Goal: Use online tool/utility: Utilize a website feature to perform a specific function

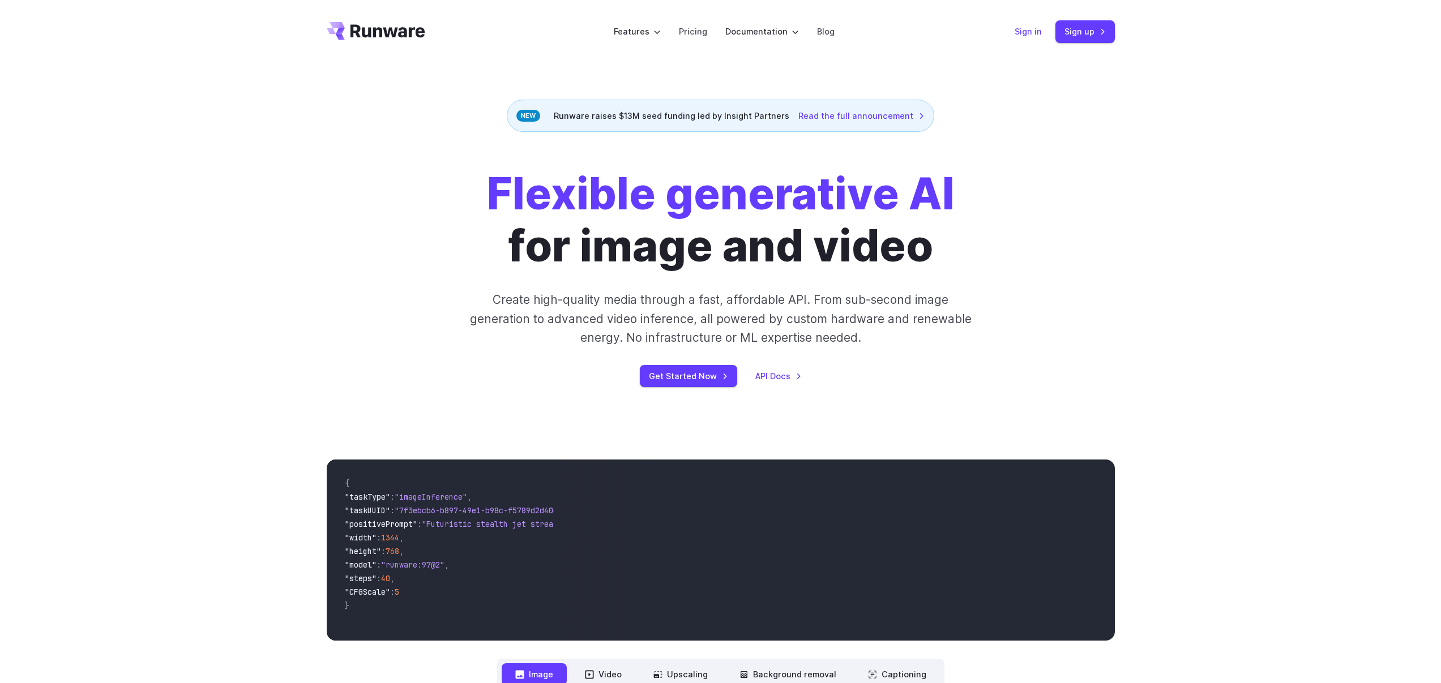
click at [1026, 38] on link "Sign in" at bounding box center [1028, 31] width 27 height 13
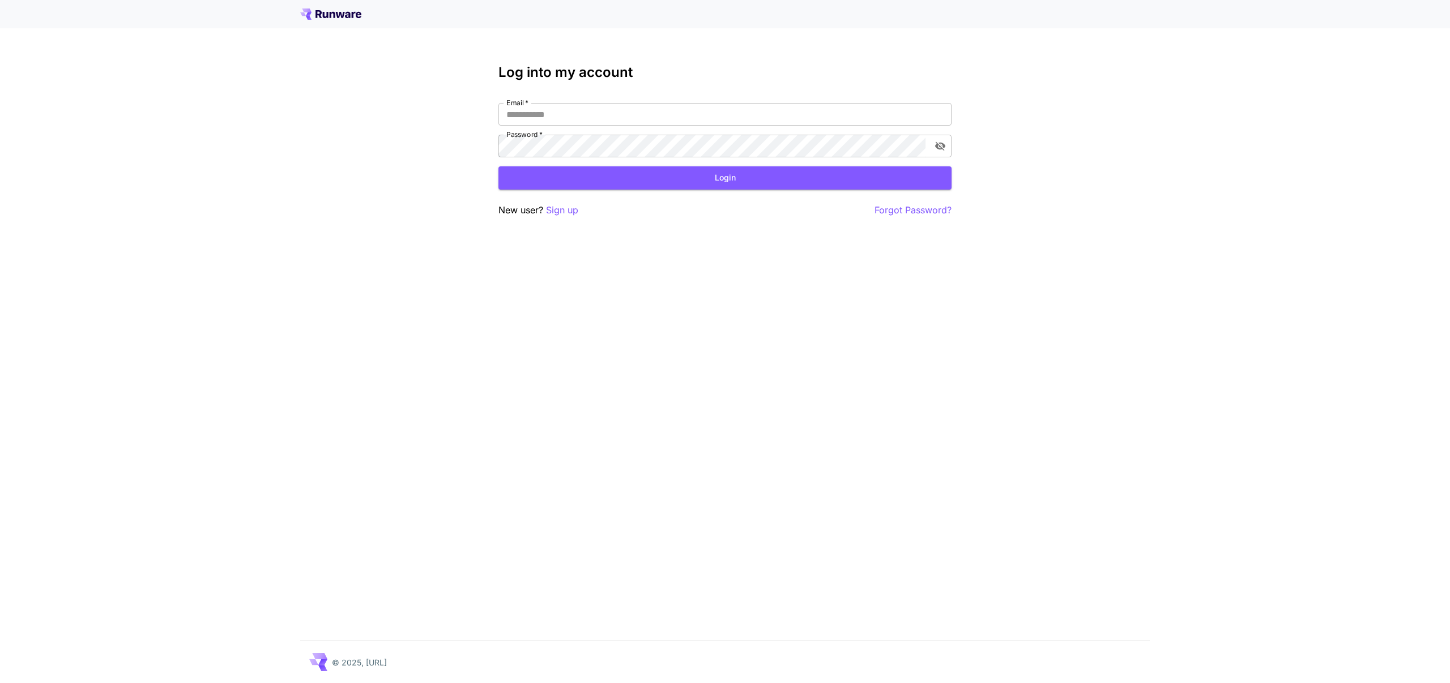
type input "**********"
click at [570, 190] on div "**********" at bounding box center [724, 141] width 453 height 153
click at [575, 182] on button "Login" at bounding box center [724, 177] width 453 height 23
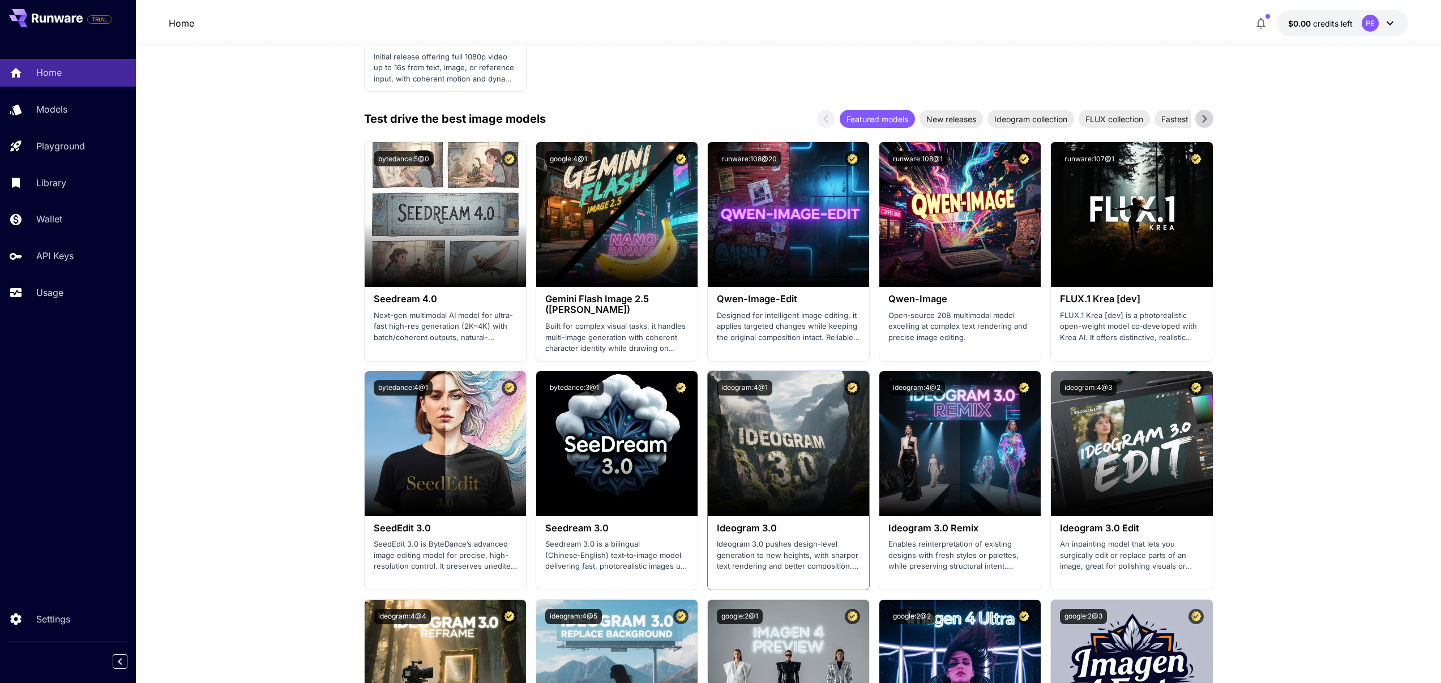
scroll to position [1350, 0]
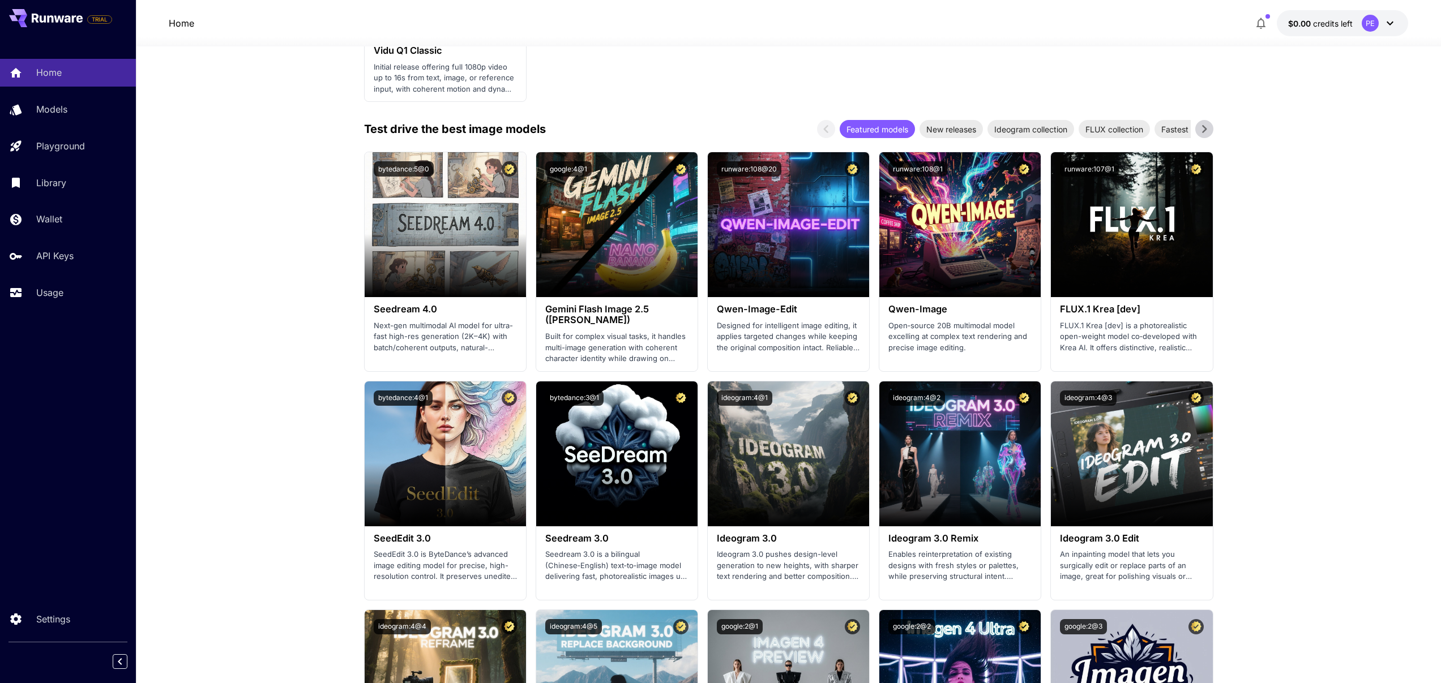
click at [1255, 28] on icon "button" at bounding box center [1261, 23] width 14 height 14
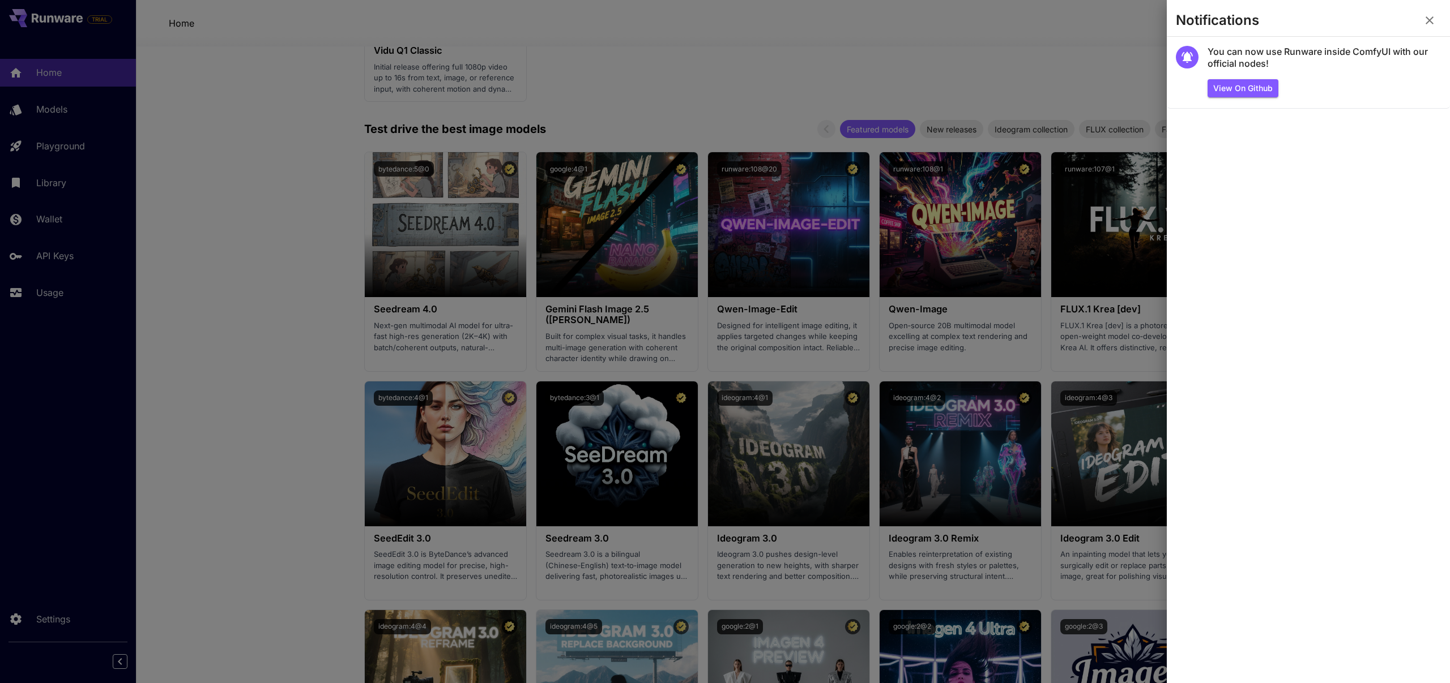
click at [1022, 48] on div at bounding box center [725, 341] width 1450 height 683
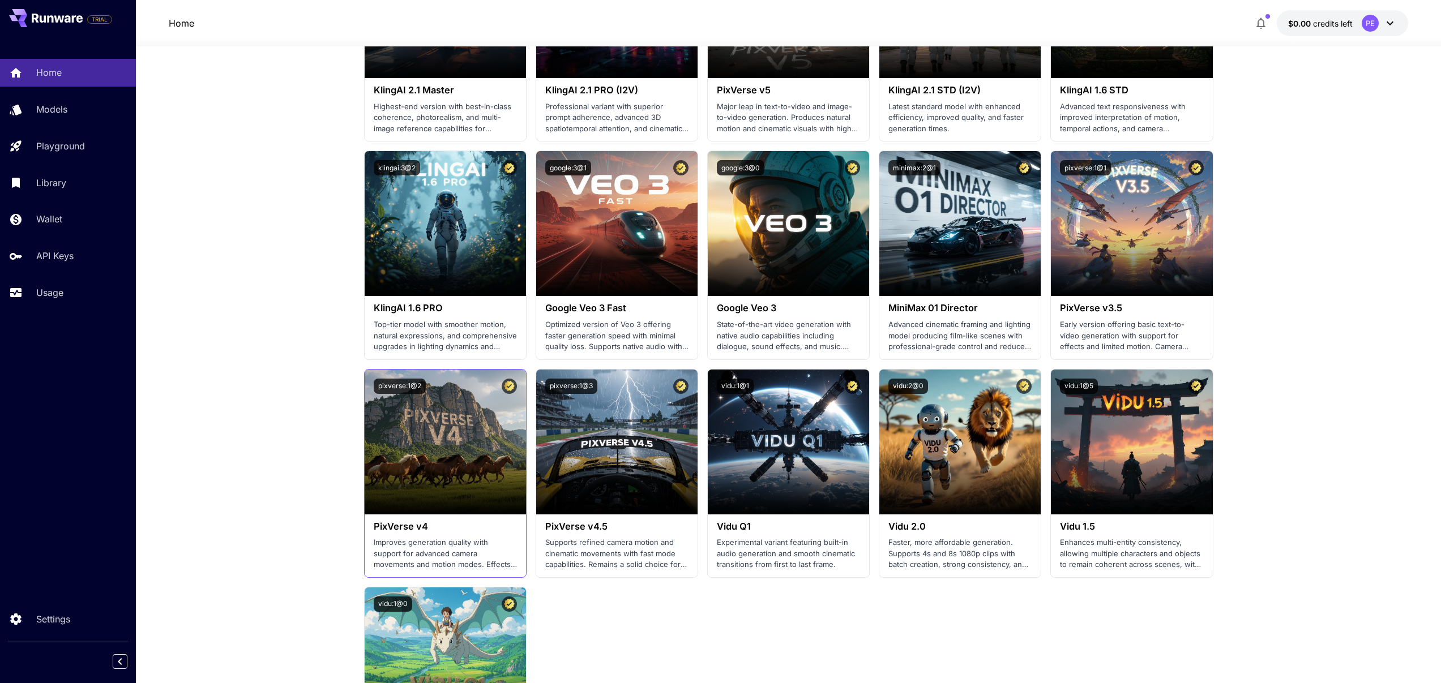
scroll to position [0, 0]
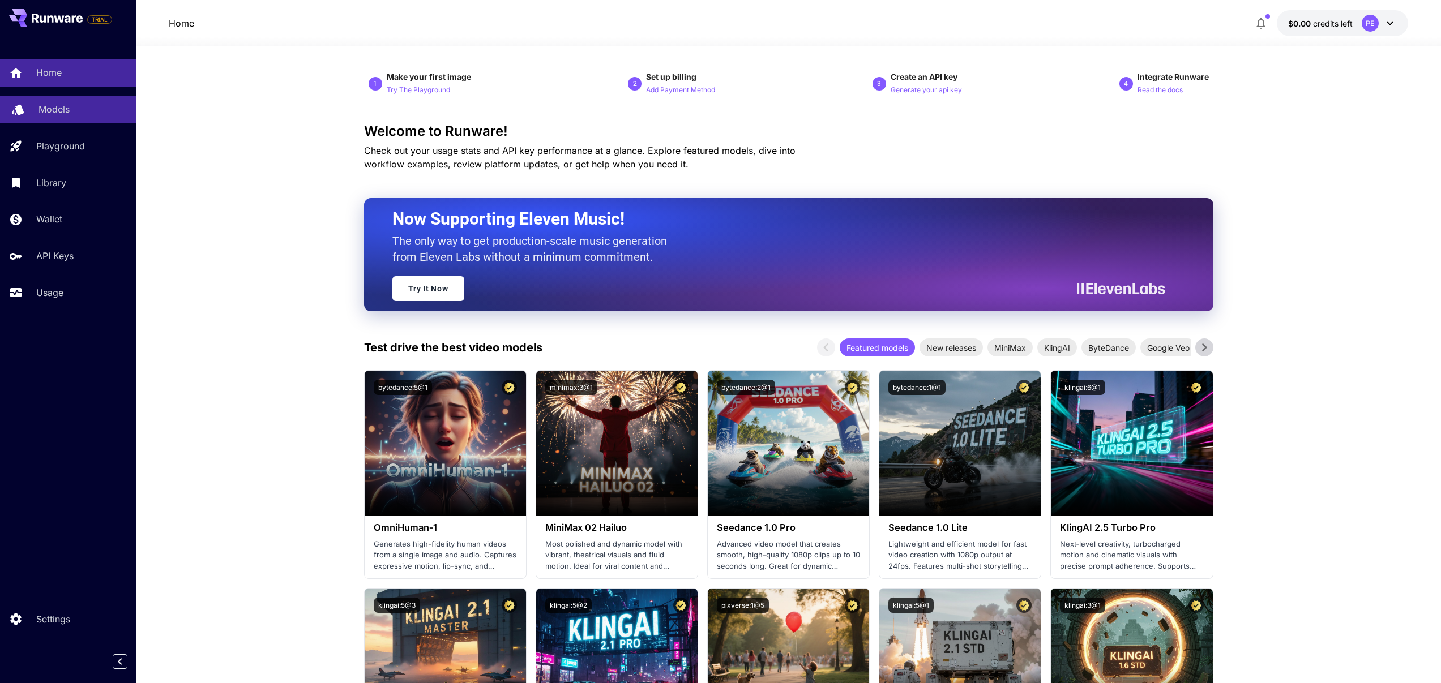
click at [57, 98] on link "Models" at bounding box center [68, 110] width 136 height 28
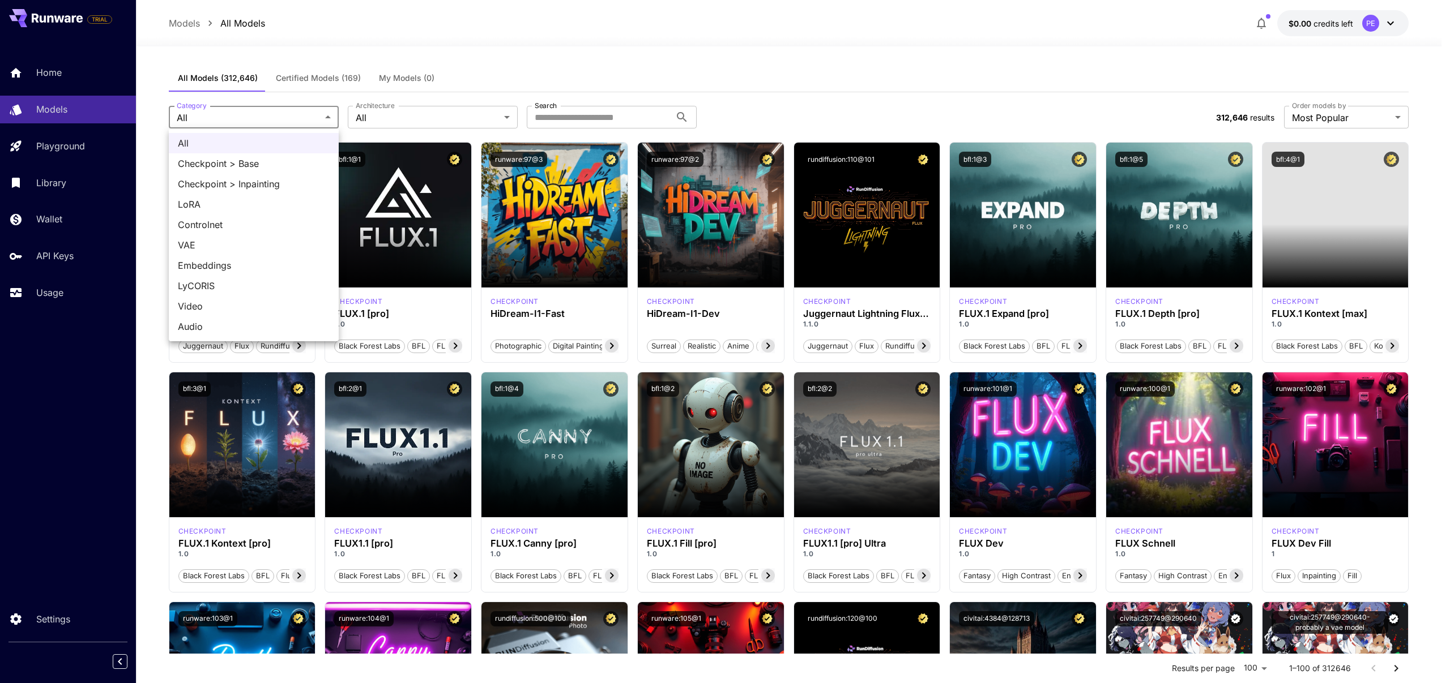
click at [396, 114] on div at bounding box center [725, 341] width 1450 height 683
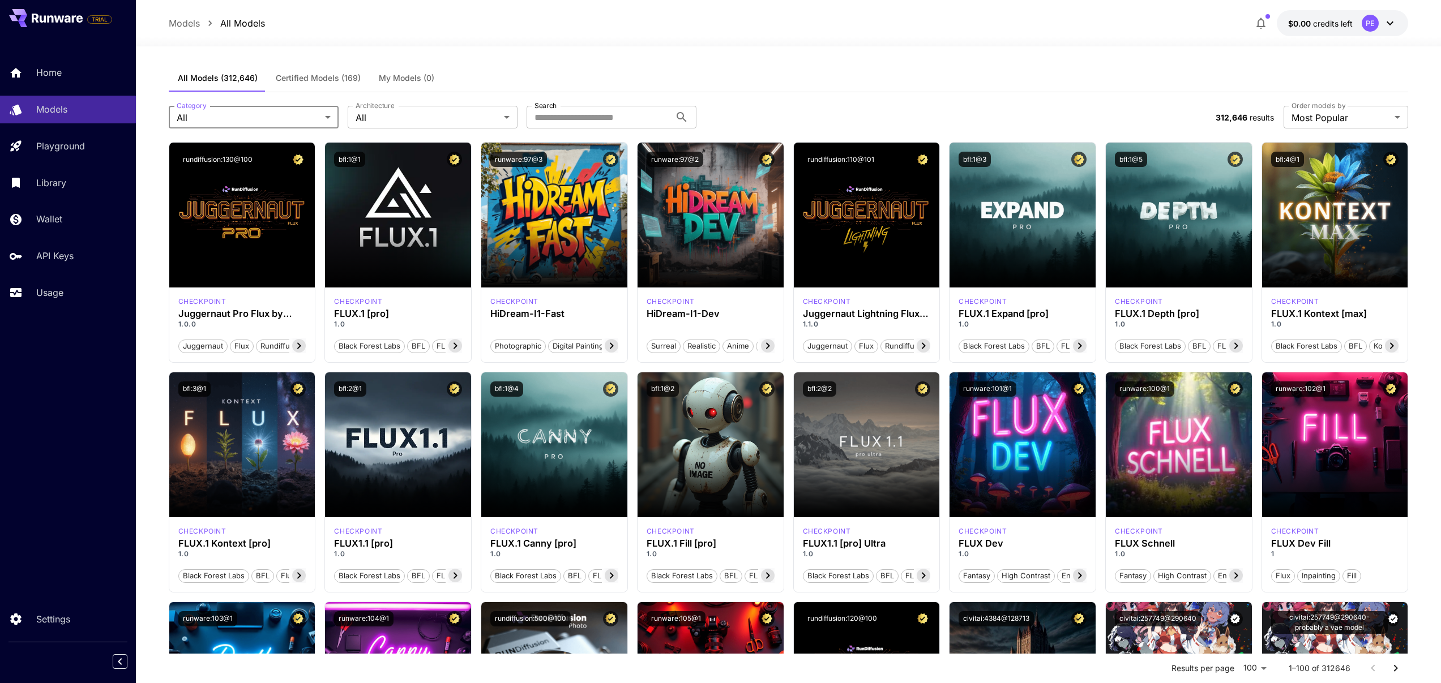
click at [416, 112] on div "All Checkpoint > Base Checkpoint > Inpainting LoRA Controlnet VAE Embeddings Ly…" at bounding box center [720, 341] width 1441 height 683
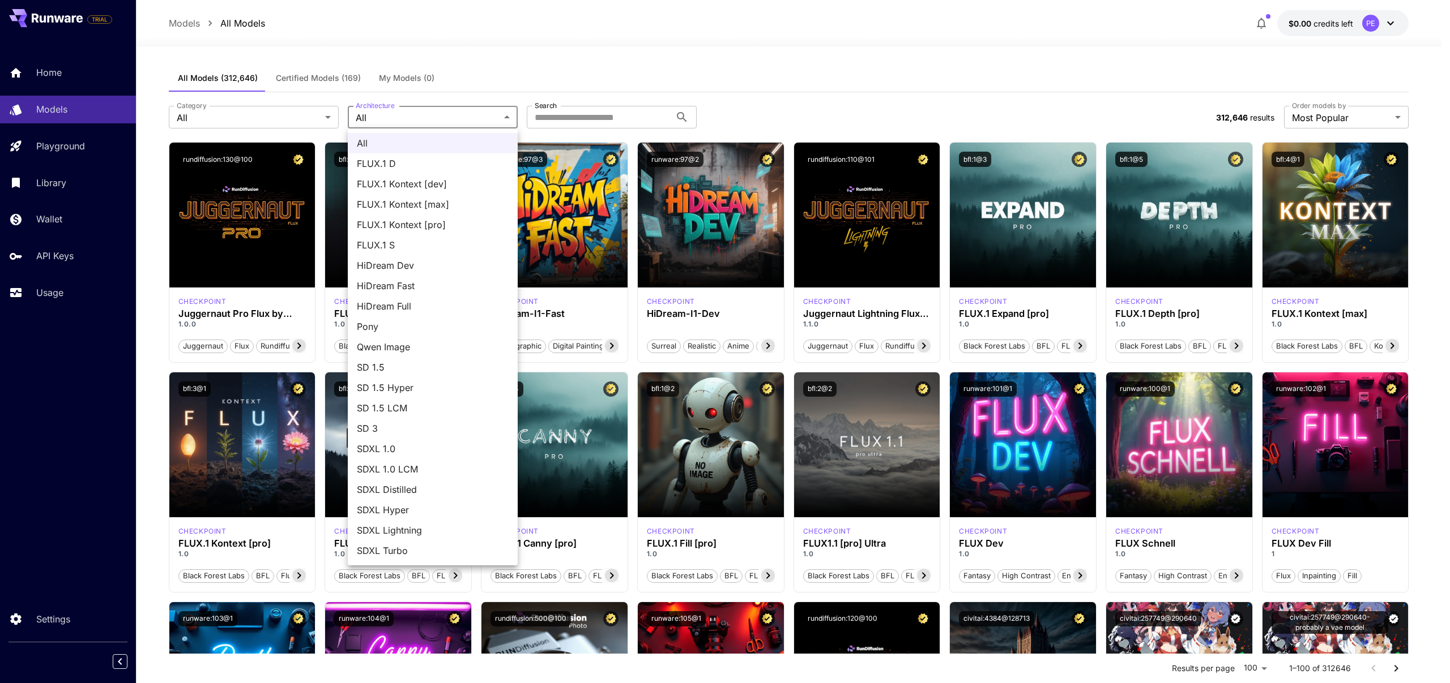
click at [443, 114] on div at bounding box center [725, 341] width 1450 height 683
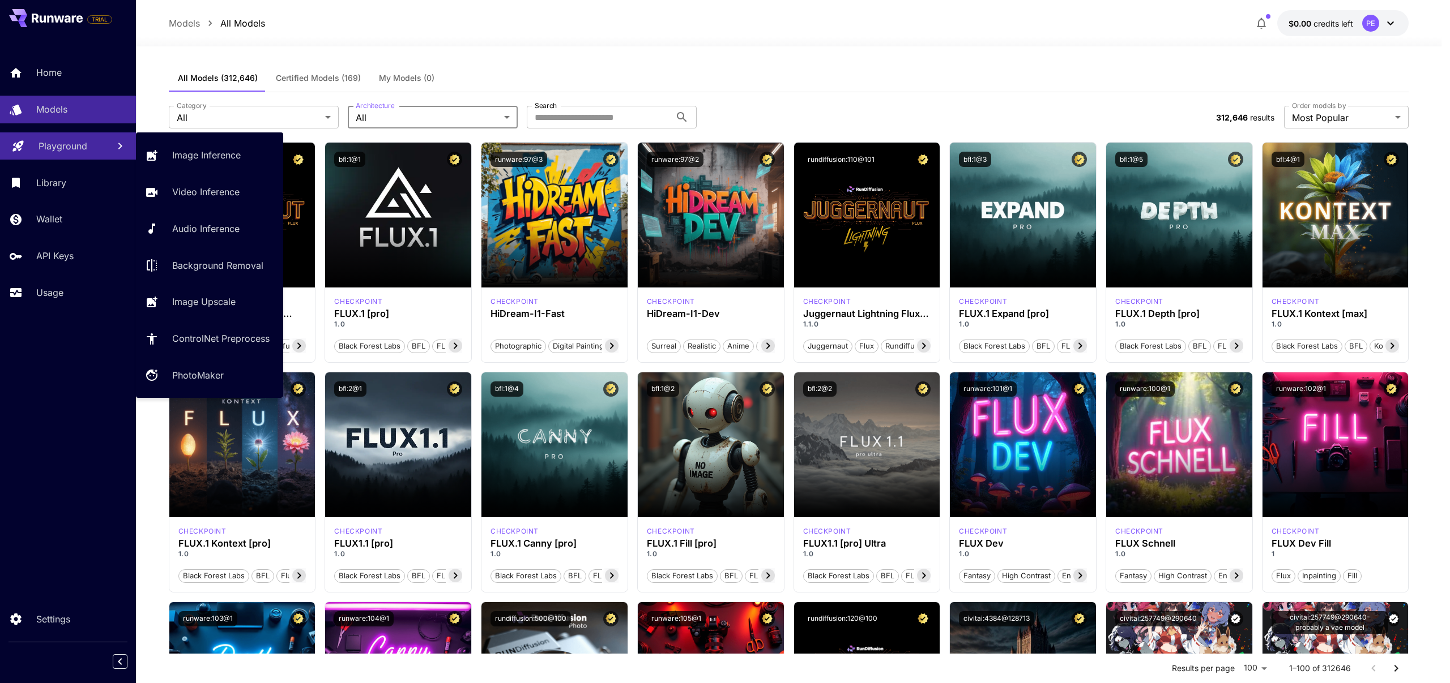
click at [90, 149] on div "Playground" at bounding box center [69, 146] width 61 height 14
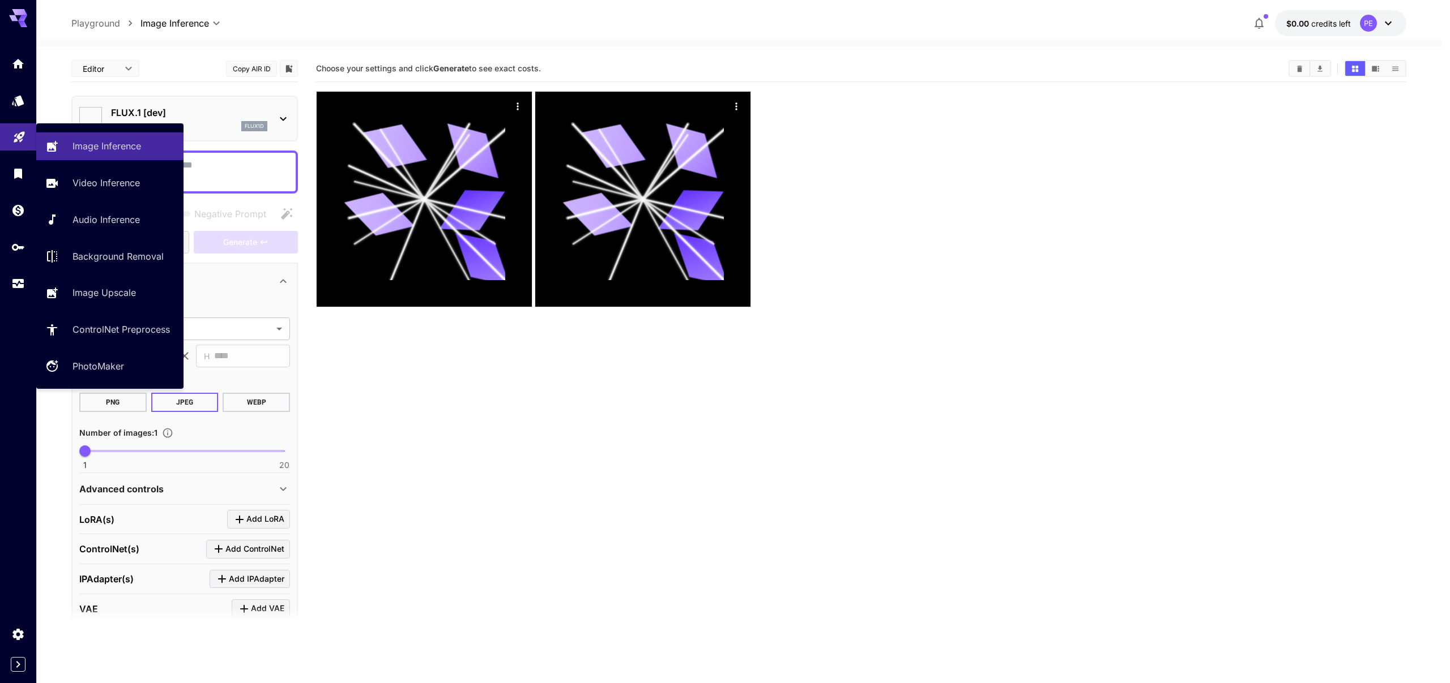
type input "**********"
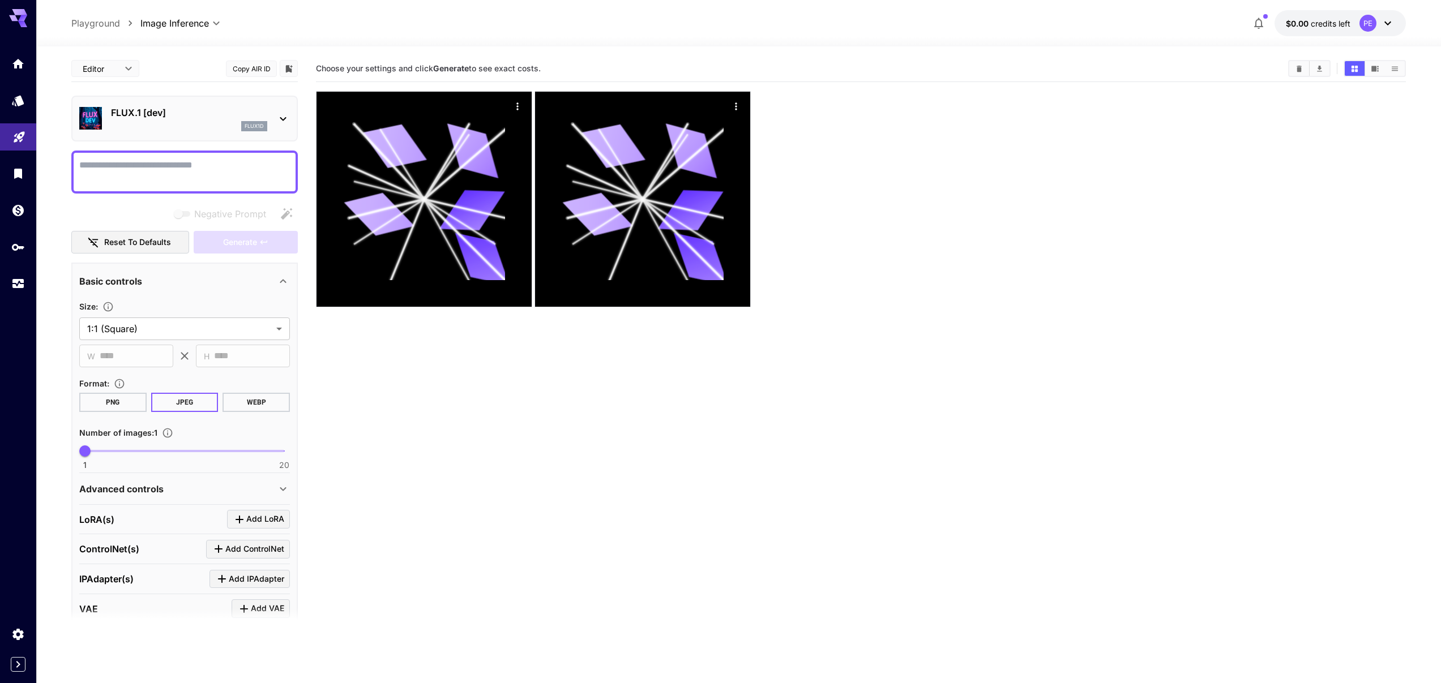
click at [166, 100] on div "FLUX.1 [dev] flux1d" at bounding box center [184, 119] width 226 height 46
click at [151, 109] on p "FLUX.1 [dev]" at bounding box center [189, 113] width 156 height 14
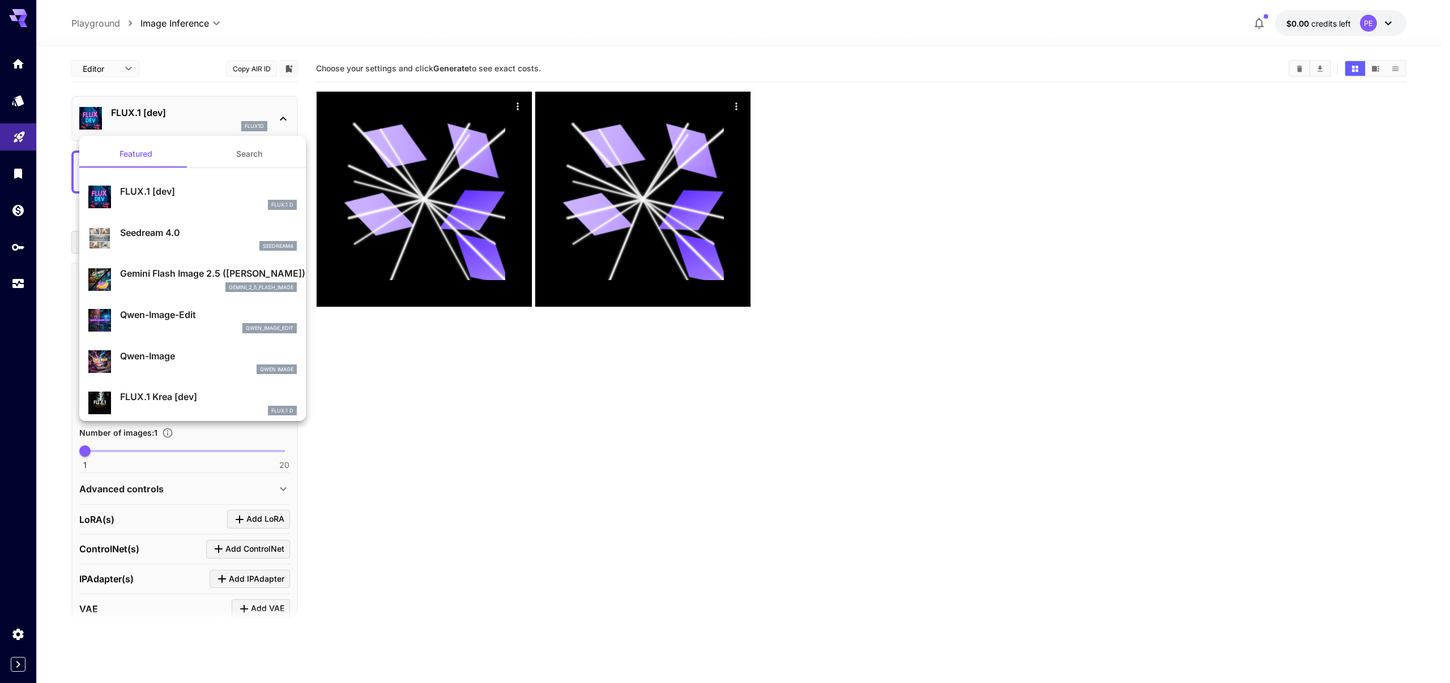
click at [478, 425] on div at bounding box center [725, 341] width 1450 height 683
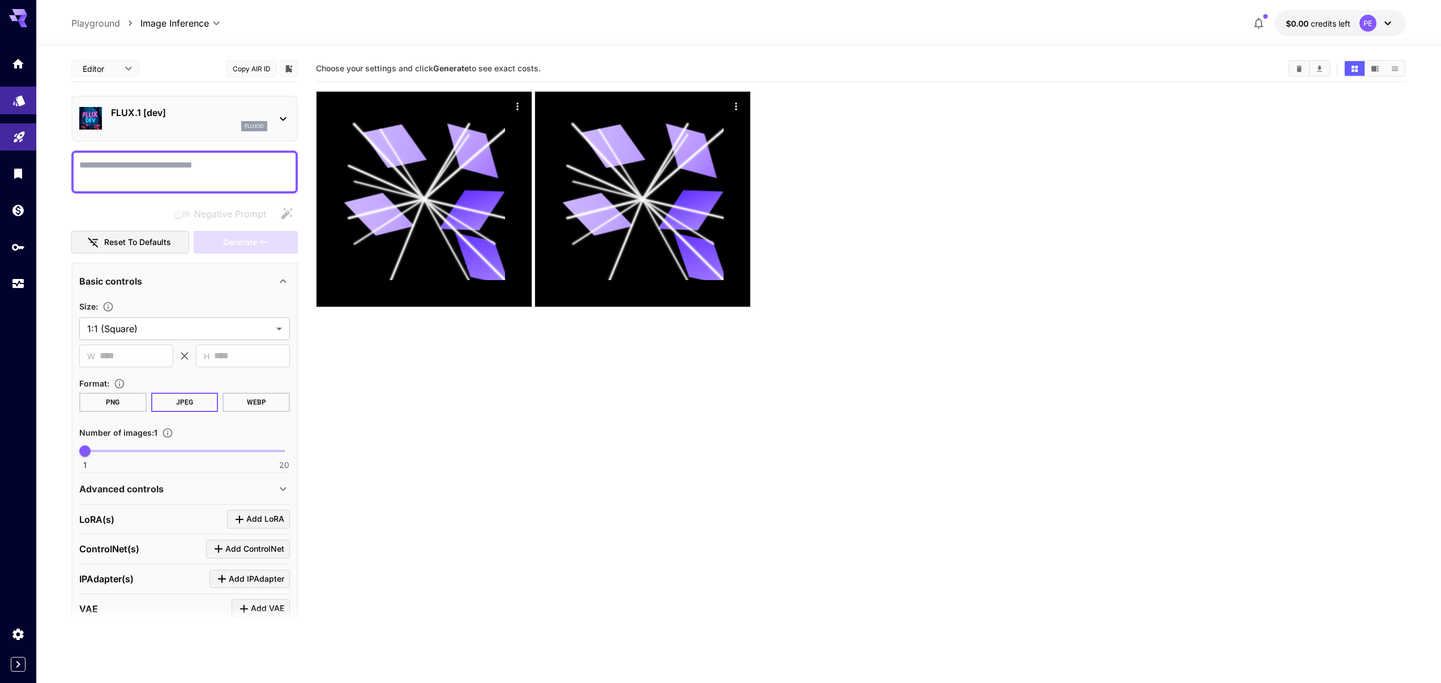
click at [15, 106] on link at bounding box center [18, 101] width 36 height 28
